Goal: Find specific page/section: Find specific page/section

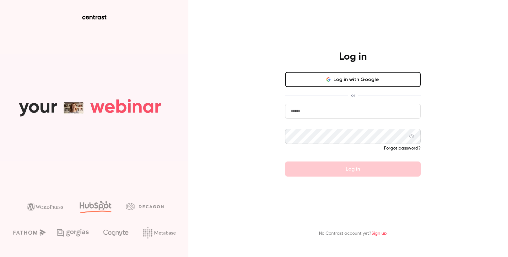
click at [315, 77] on button "Log in with Google" at bounding box center [353, 79] width 136 height 15
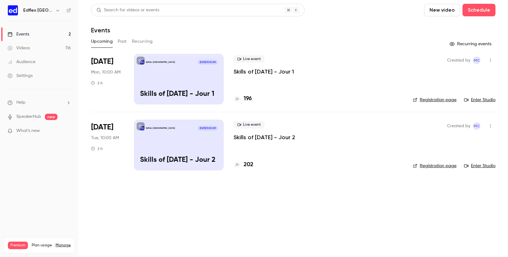
click at [55, 10] on icon "button" at bounding box center [57, 10] width 5 height 5
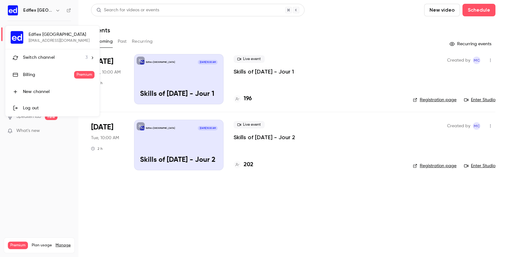
click at [38, 55] on span "Switch channel" at bounding box center [39, 57] width 32 height 7
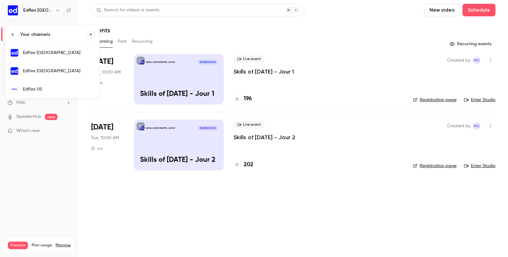
click at [35, 71] on div "Edflex [GEOGRAPHIC_DATA]" at bounding box center [59, 71] width 72 height 6
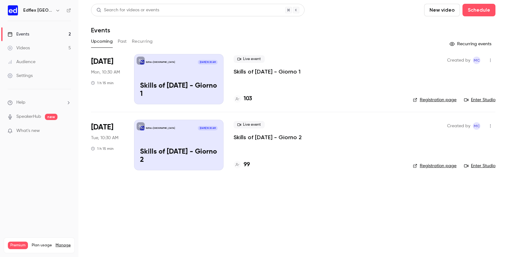
click at [265, 72] on p "Skills of [DATE] - Giorno 1" at bounding box center [267, 72] width 67 height 8
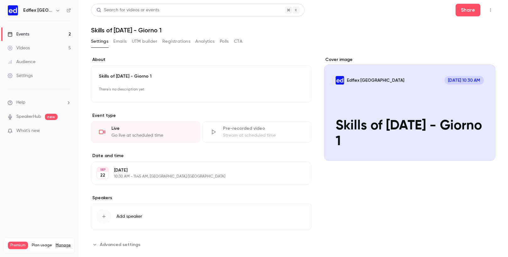
click at [146, 41] on button "UTM builder" at bounding box center [144, 41] width 25 height 10
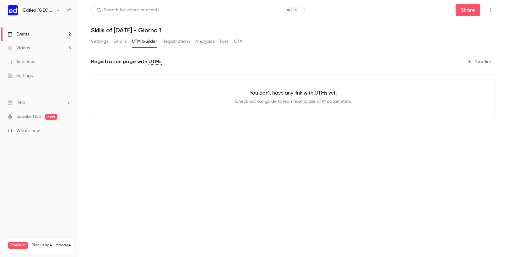
click at [122, 41] on button "Emails" at bounding box center [119, 41] width 13 height 10
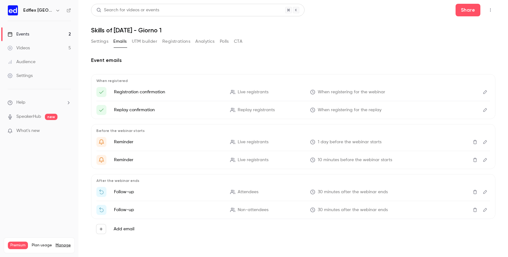
click at [100, 40] on button "Settings" at bounding box center [99, 41] width 17 height 10
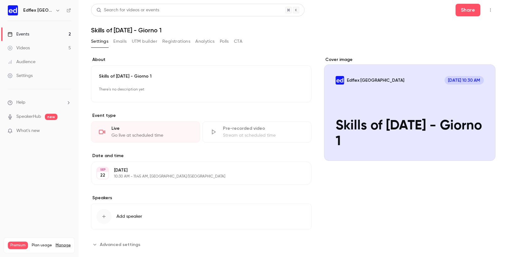
click at [148, 40] on button "UTM builder" at bounding box center [144, 41] width 25 height 10
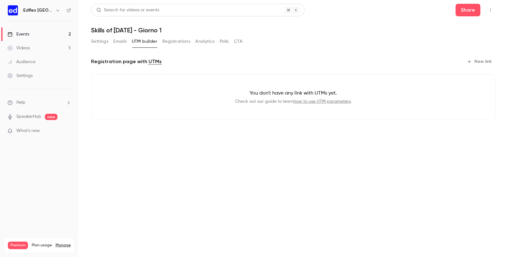
click at [179, 39] on button "Registrations" at bounding box center [176, 41] width 28 height 10
